Goal: Task Accomplishment & Management: Manage account settings

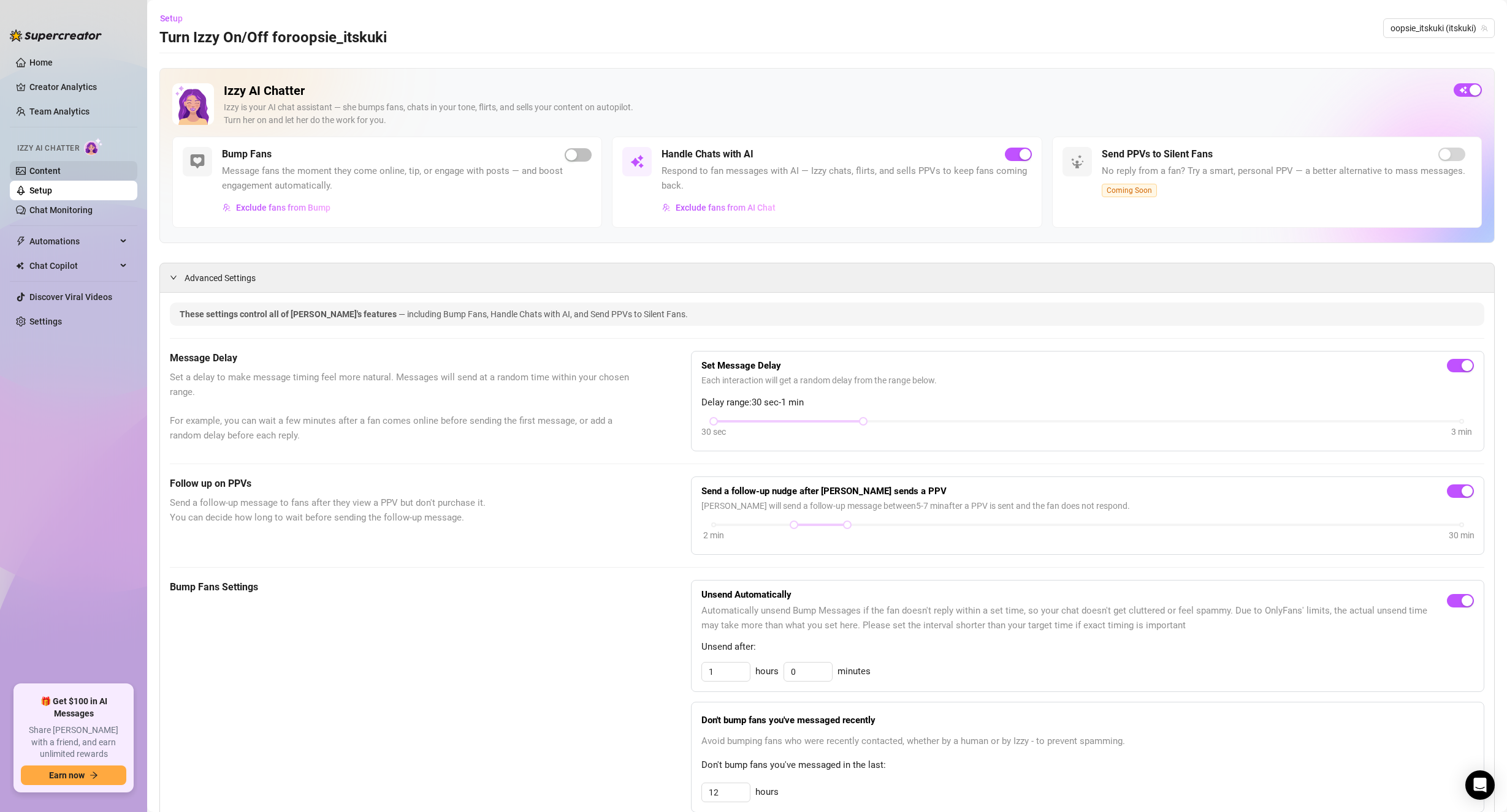
scroll to position [800, 0]
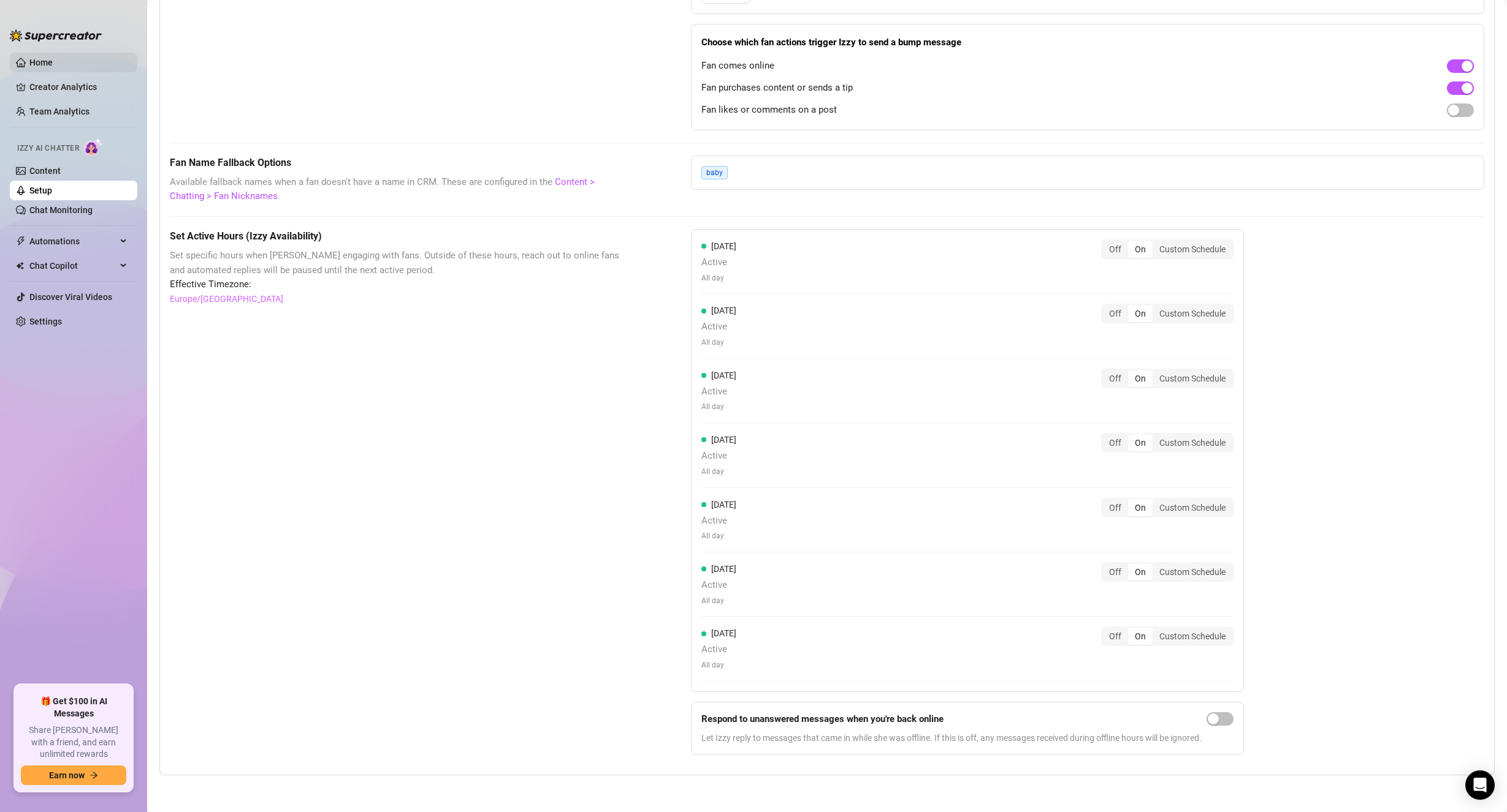
click at [53, 68] on link "Home" at bounding box center [40, 62] width 23 height 10
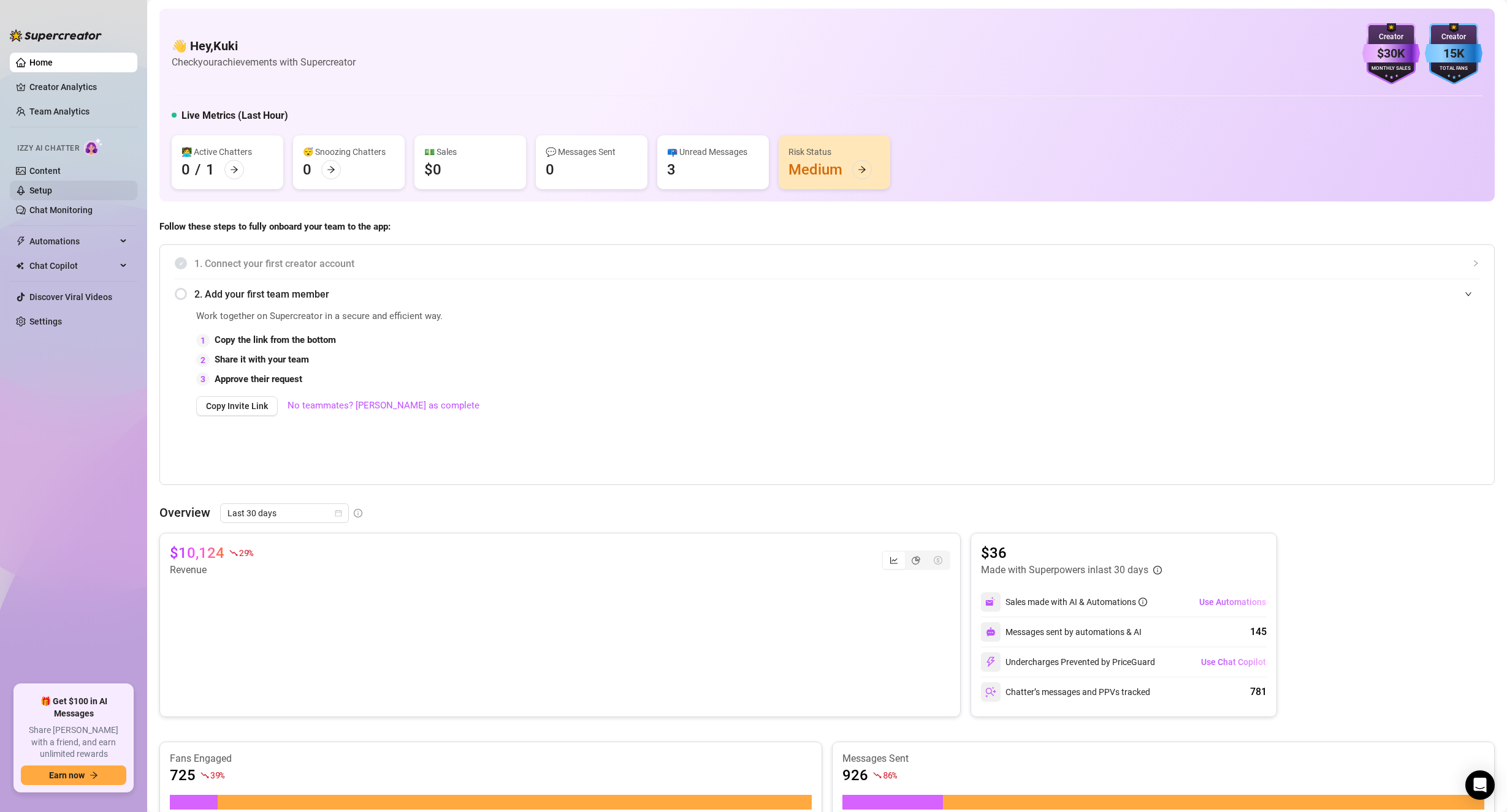
click at [52, 194] on link "Setup" at bounding box center [40, 190] width 23 height 10
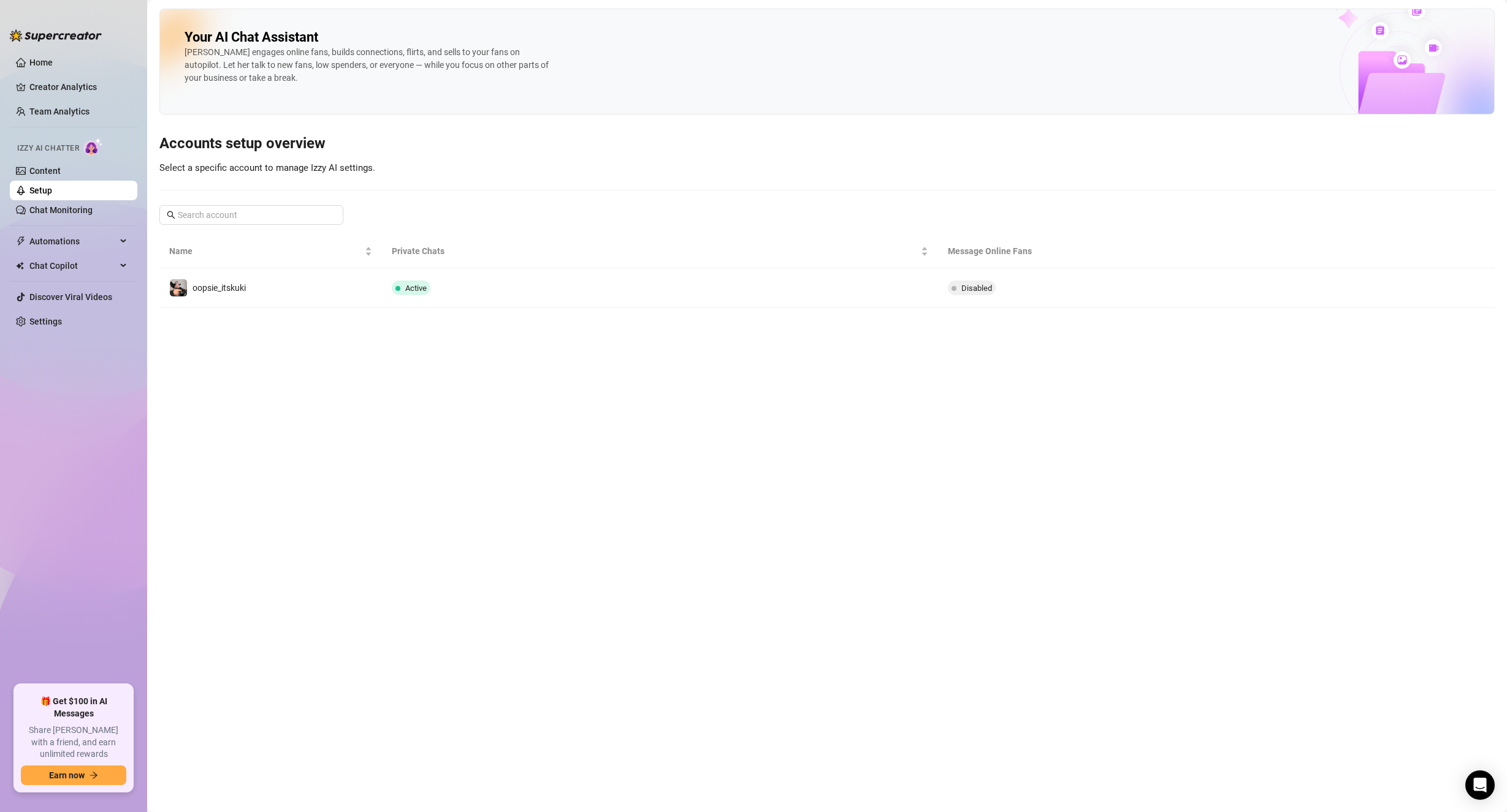
click at [68, 138] on div "Izzy AI Chatter" at bounding box center [71, 147] width 110 height 18
drag, startPoint x: 95, startPoint y: 146, endPoint x: 74, endPoint y: 165, distance: 28.3
click at [95, 147] on img at bounding box center [93, 147] width 19 height 18
click at [61, 176] on link "Content" at bounding box center [45, 171] width 32 height 10
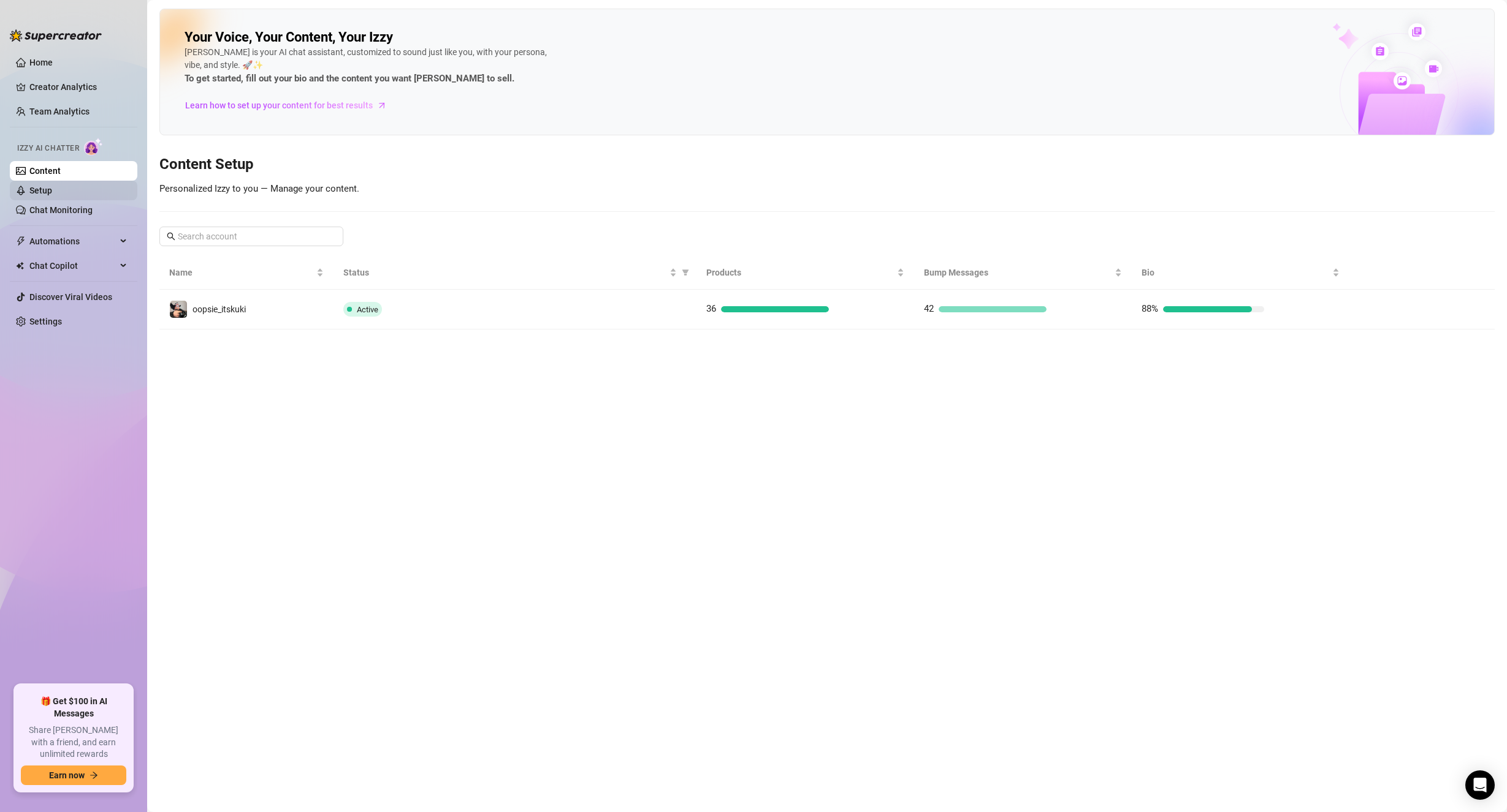
click at [45, 195] on link "Setup" at bounding box center [40, 190] width 23 height 10
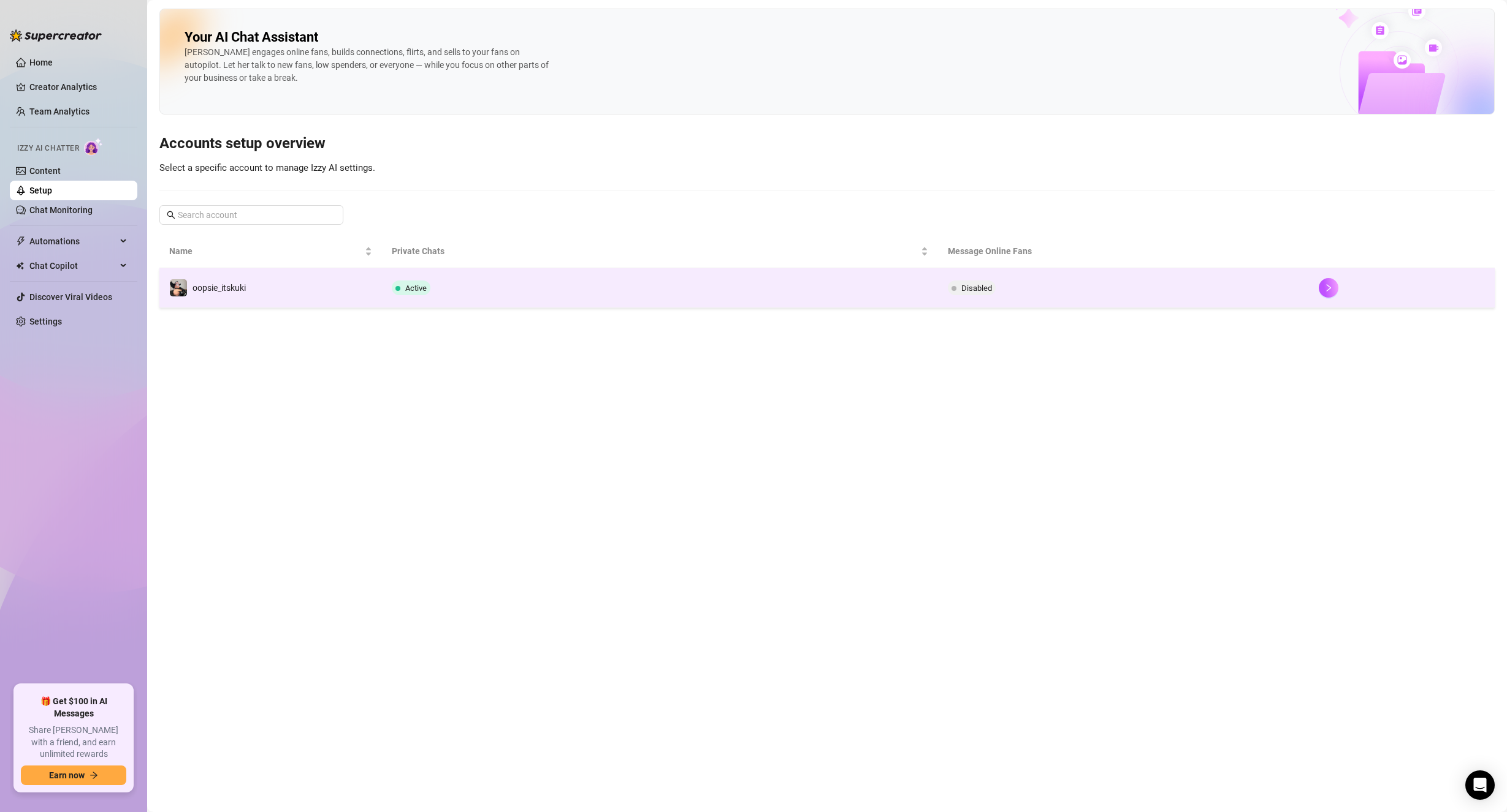
click at [489, 301] on td "Active" at bounding box center [660, 288] width 556 height 40
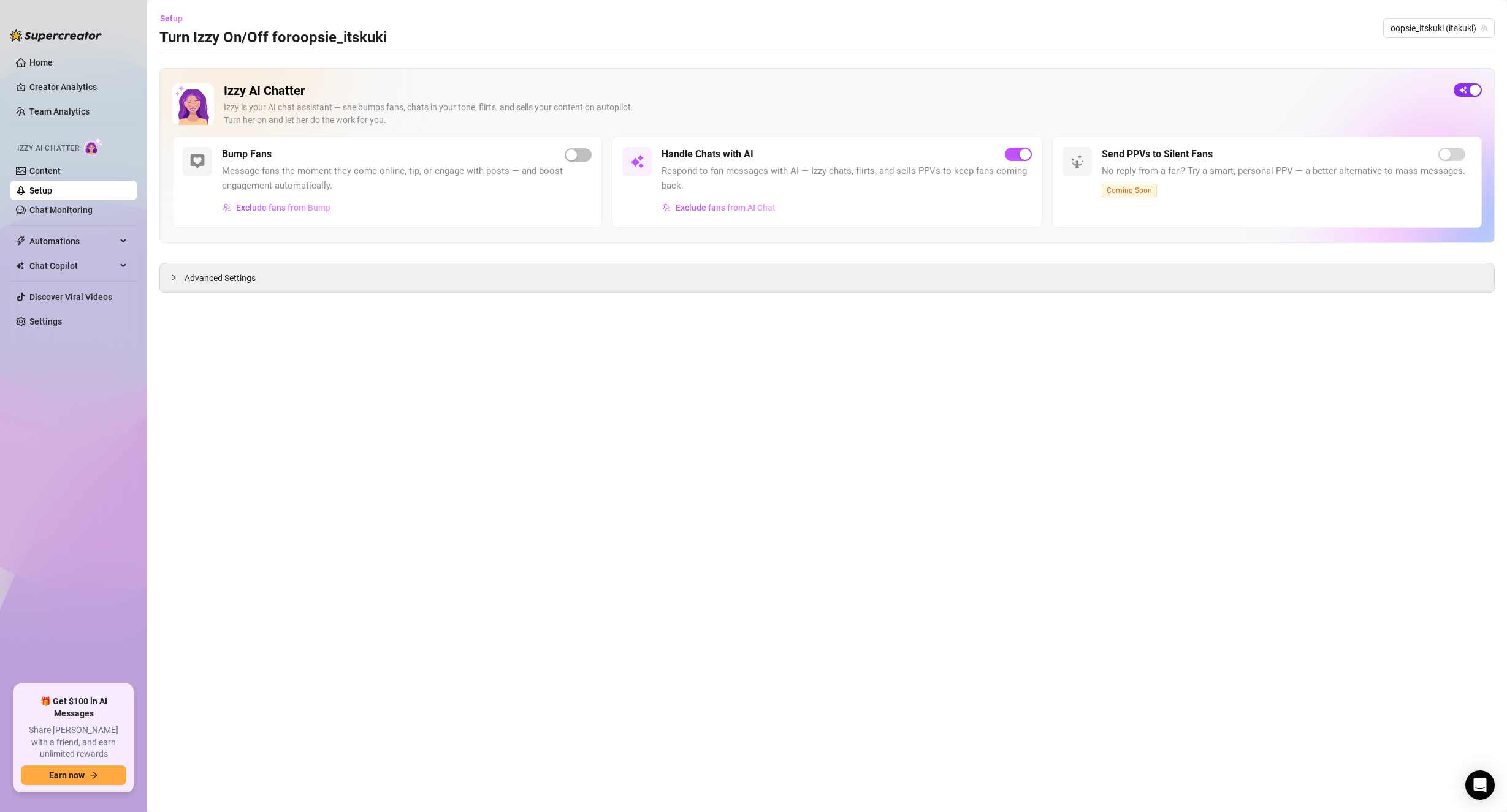
drag, startPoint x: 1468, startPoint y: 82, endPoint x: 1467, endPoint y: 89, distance: 7.1
click at [1467, 84] on div "Izzy AI Chatter [PERSON_NAME] is your AI chat assistant — she bumps fans, chats…" at bounding box center [827, 155] width 1335 height 175
drag, startPoint x: 1467, startPoint y: 89, endPoint x: 1461, endPoint y: 92, distance: 6.7
click at [1466, 90] on span "button" at bounding box center [1467, 90] width 28 height 13
